Goal: Register for event/course

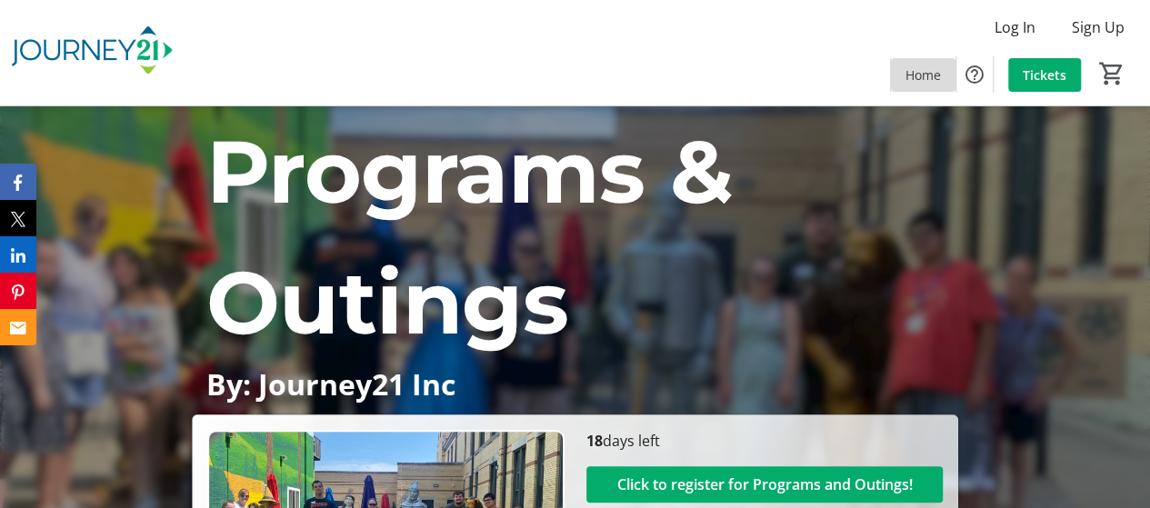
click at [908, 78] on span "Home" at bounding box center [922, 74] width 35 height 19
click at [912, 72] on span "Home" at bounding box center [922, 74] width 35 height 19
click at [718, 484] on span "Click to register for Programs and Outings!" at bounding box center [763, 484] width 295 height 22
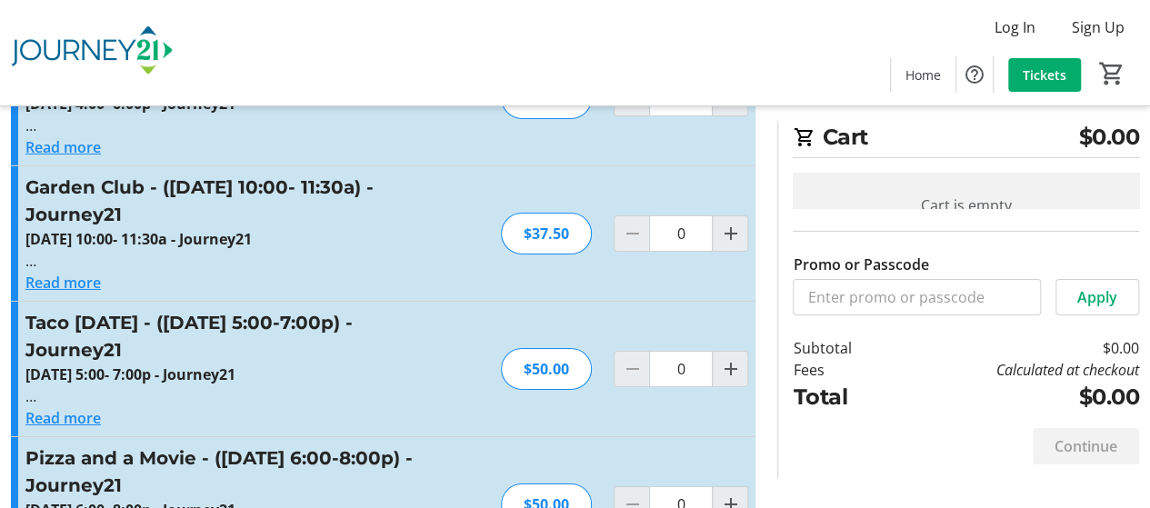
scroll to position [3025, 0]
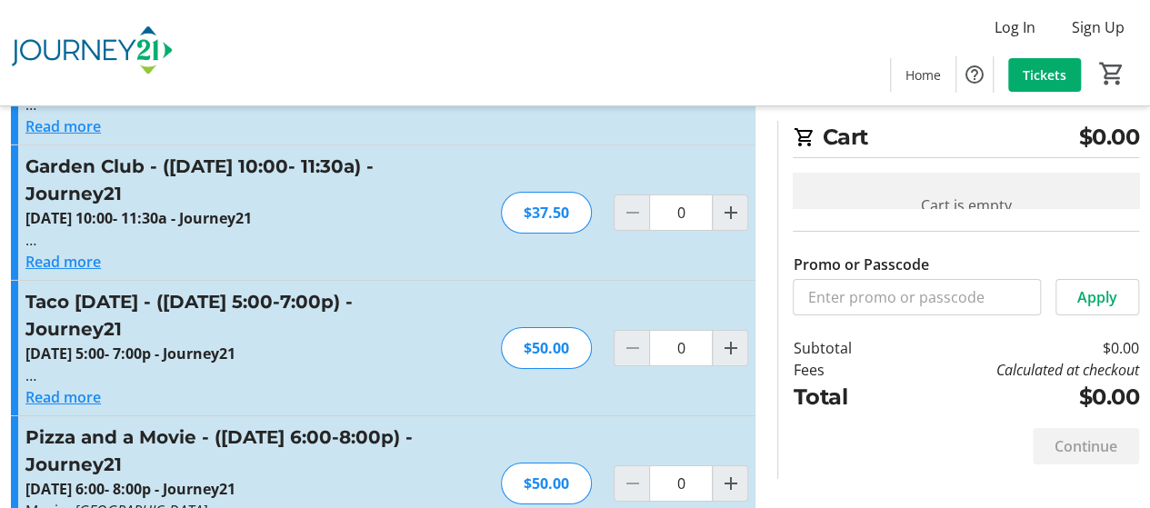
click at [554, 463] on div "$50.00" at bounding box center [546, 484] width 91 height 42
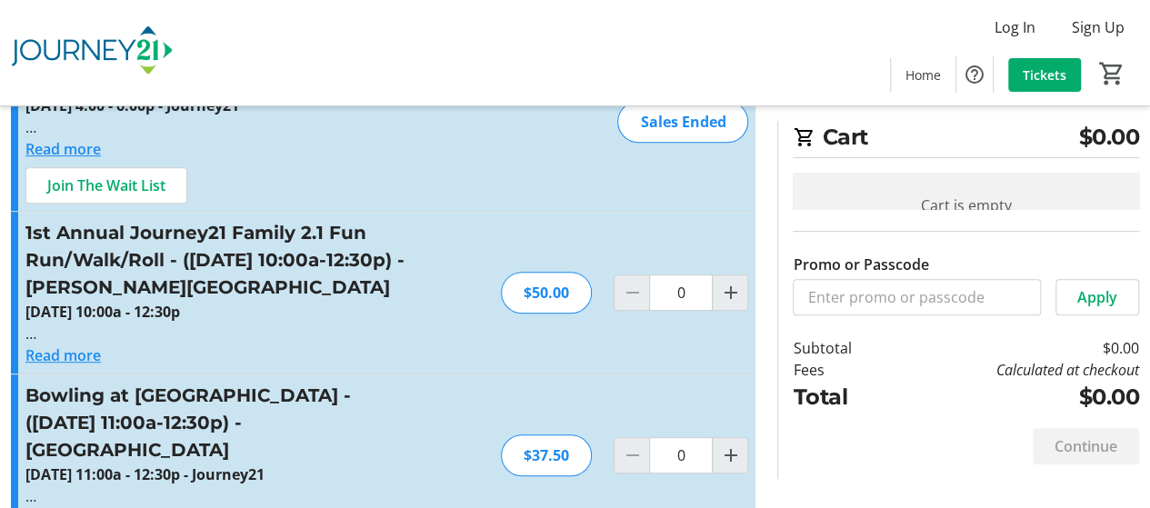
scroll to position [0, 0]
